Goal: Task Accomplishment & Management: Complete application form

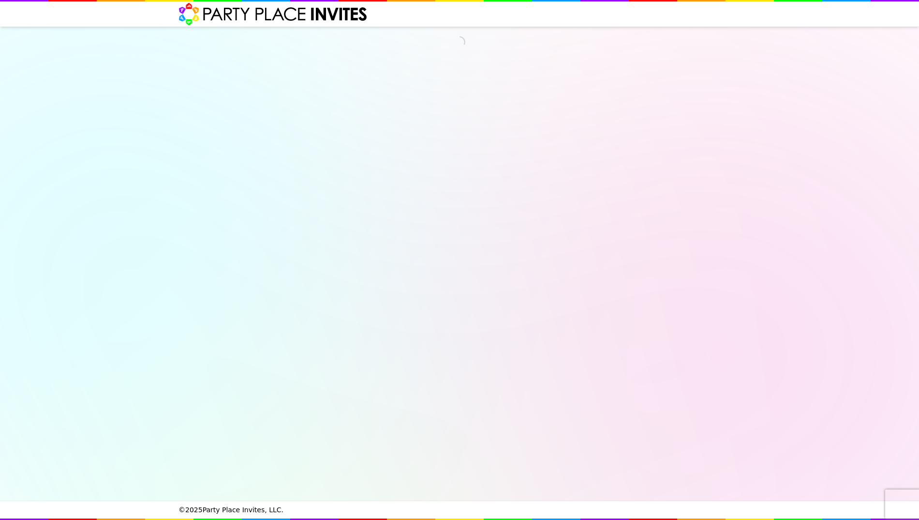
select select "540260"
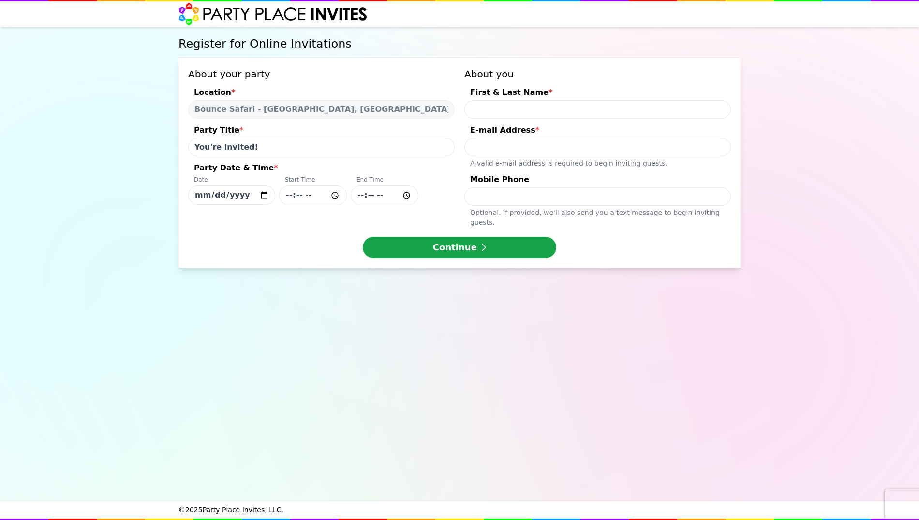
drag, startPoint x: 258, startPoint y: 148, endPoint x: 185, endPoint y: 131, distance: 75.1
click at [185, 131] on div "About your party Location * Bounce Safari - [GEOGRAPHIC_DATA], [GEOGRAPHIC_DATA…" at bounding box center [460, 163] width 562 height 210
type input "[PERSON_NAME]'s Birthday!"
click at [223, 194] on input "[DATE]" at bounding box center [231, 194] width 87 height 19
click at [262, 195] on input "[DATE]" at bounding box center [231, 194] width 87 height 19
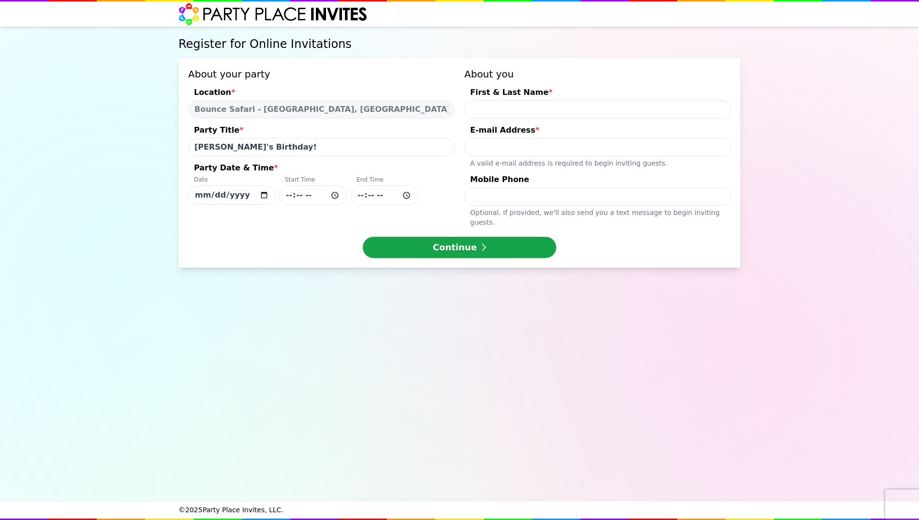
type input "[DATE]"
click at [317, 197] on input "Party Date & Time * Date [DATE] Start Time End Time" at bounding box center [313, 195] width 68 height 20
click at [336, 193] on input "Party Date & Time * Date [DATE] Start Time End Time" at bounding box center [313, 195] width 68 height 20
click at [309, 197] on input "16:06" at bounding box center [313, 195] width 68 height 20
click at [302, 197] on input "16:06" at bounding box center [313, 195] width 68 height 20
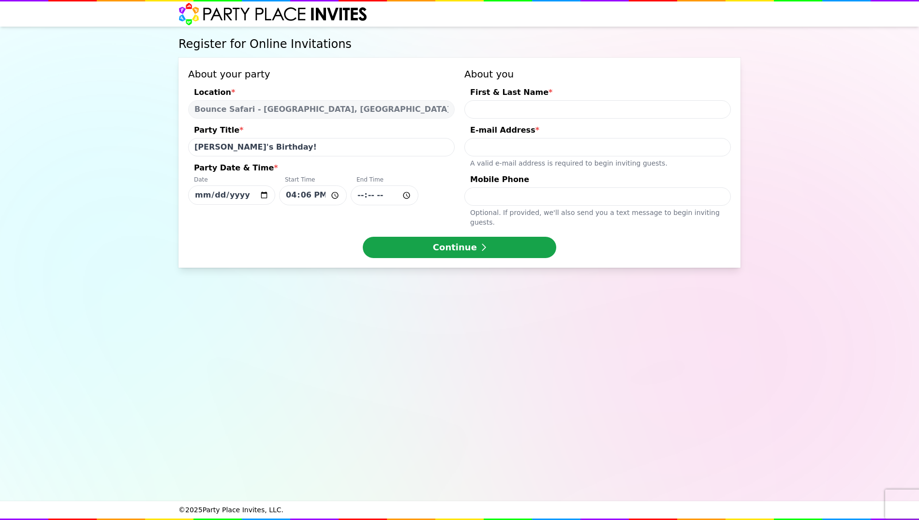
click at [302, 197] on input "16:06" at bounding box center [313, 195] width 68 height 20
type input "16:30"
click at [364, 194] on input "Party Date & Time * Date [DATE] Start Time 16:30 End Time" at bounding box center [385, 195] width 68 height 20
type input "18:15"
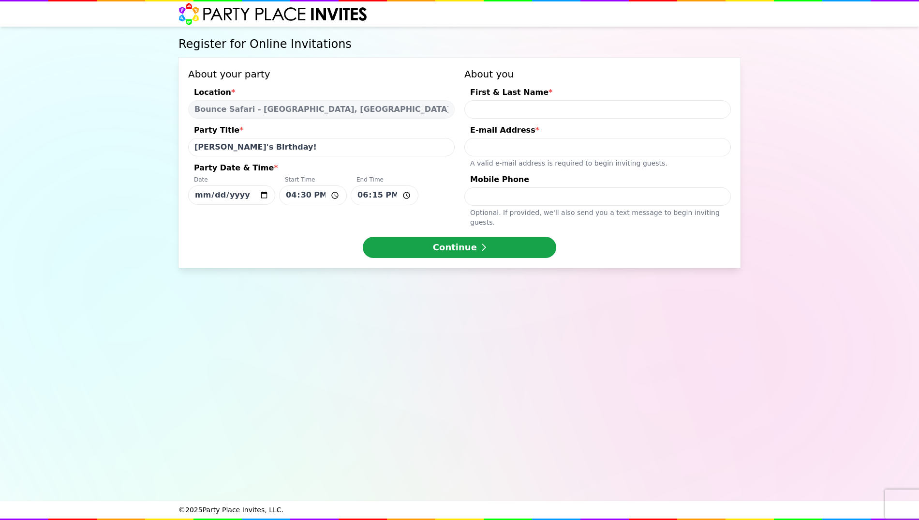
click at [476, 107] on input "First & Last Name *" at bounding box center [597, 109] width 267 height 18
type input "[PERSON_NAME]"
type input "[PERSON_NAME][DOMAIN_NAME][EMAIL_ADDRESS][DOMAIN_NAME]"
type input "2018194880"
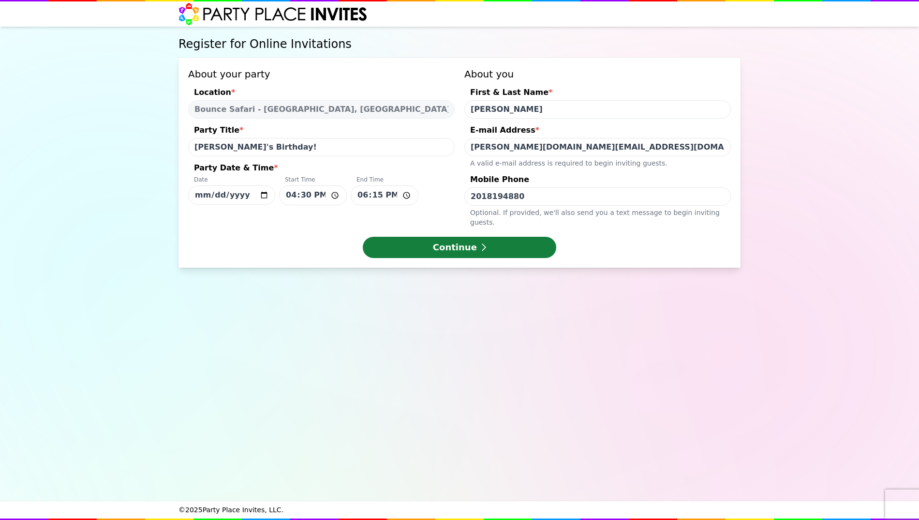
type input "[PERSON_NAME]"
click at [473, 237] on button "Continue" at bounding box center [460, 247] width 194 height 21
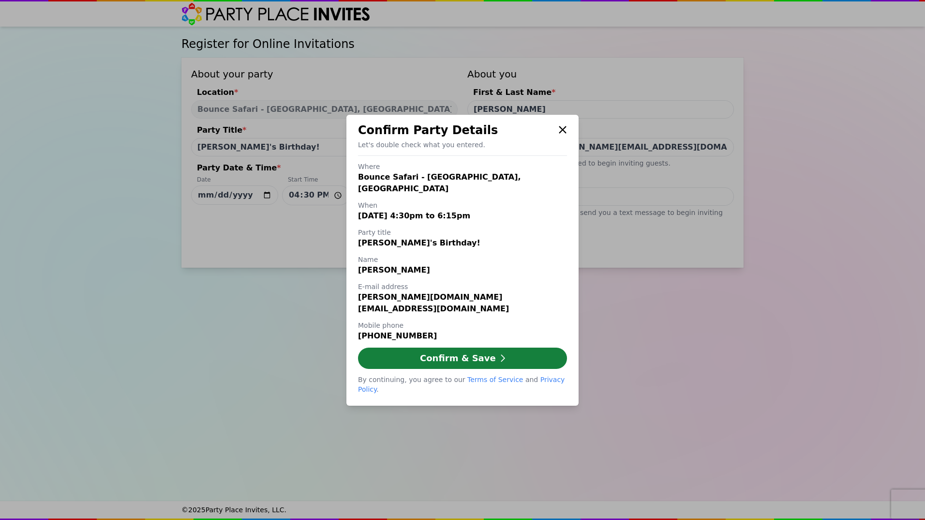
click at [464, 356] on button "Confirm & Save" at bounding box center [462, 357] width 209 height 21
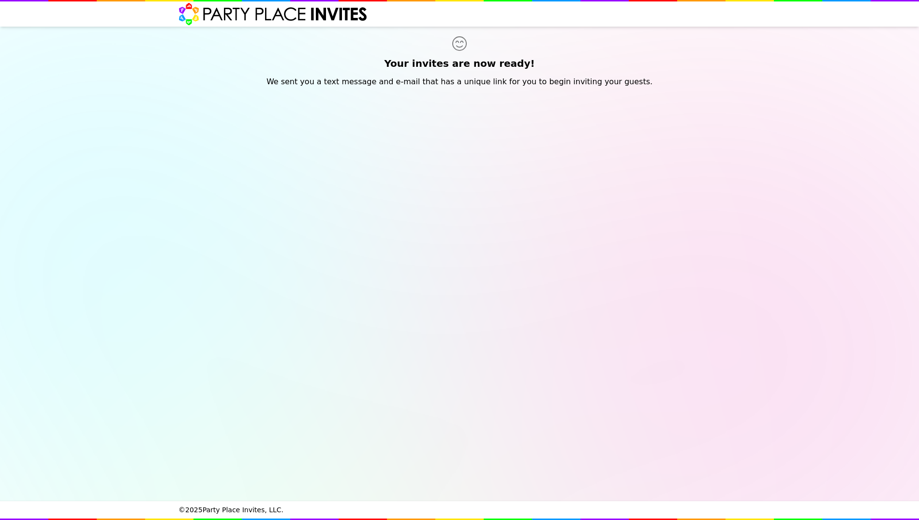
click at [426, 60] on h1 "Your invites are now ready!" at bounding box center [460, 64] width 562 height 14
